Goal: Task Accomplishment & Management: Complete application form

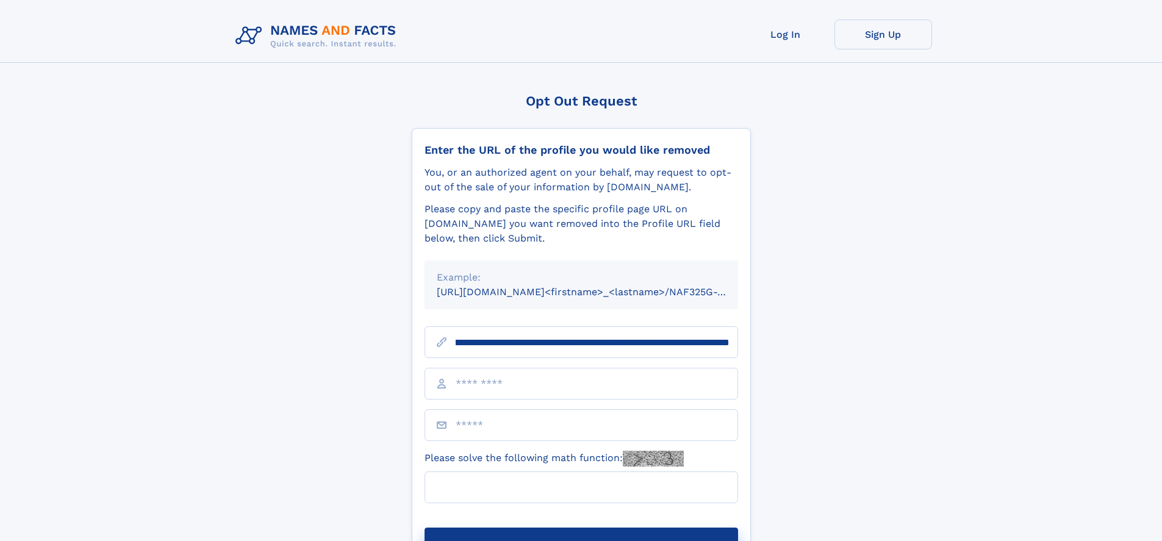
scroll to position [0, 146]
type input "**********"
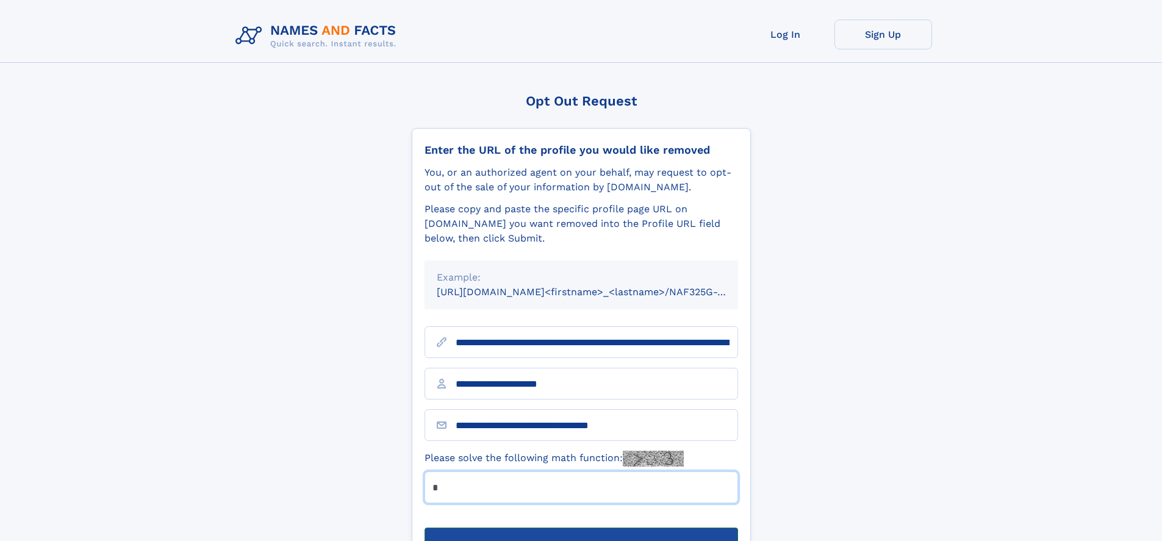
type input "*"
click at [581, 528] on button "Submit Opt Out Request" at bounding box center [582, 547] width 314 height 39
